Goal: Task Accomplishment & Management: Manage account settings

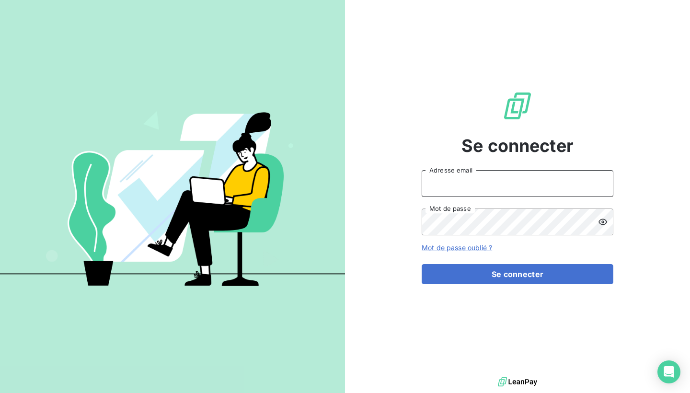
type input "[EMAIL_ADDRESS][DOMAIN_NAME]"
click at [518, 274] on button "Se connecter" at bounding box center [518, 274] width 192 height 20
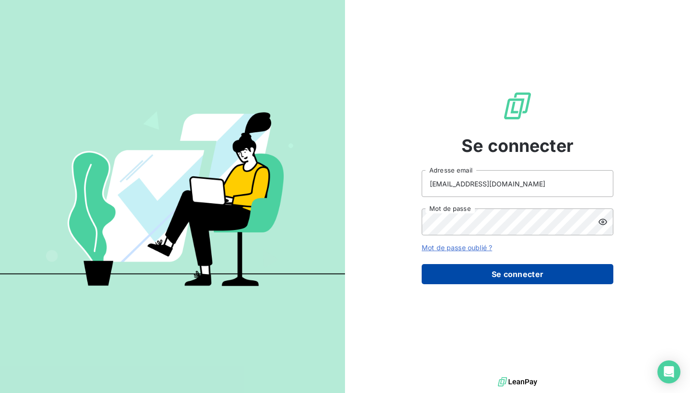
click at [513, 278] on button "Se connecter" at bounding box center [518, 274] width 192 height 20
